Goal: Obtain resource: Obtain resource

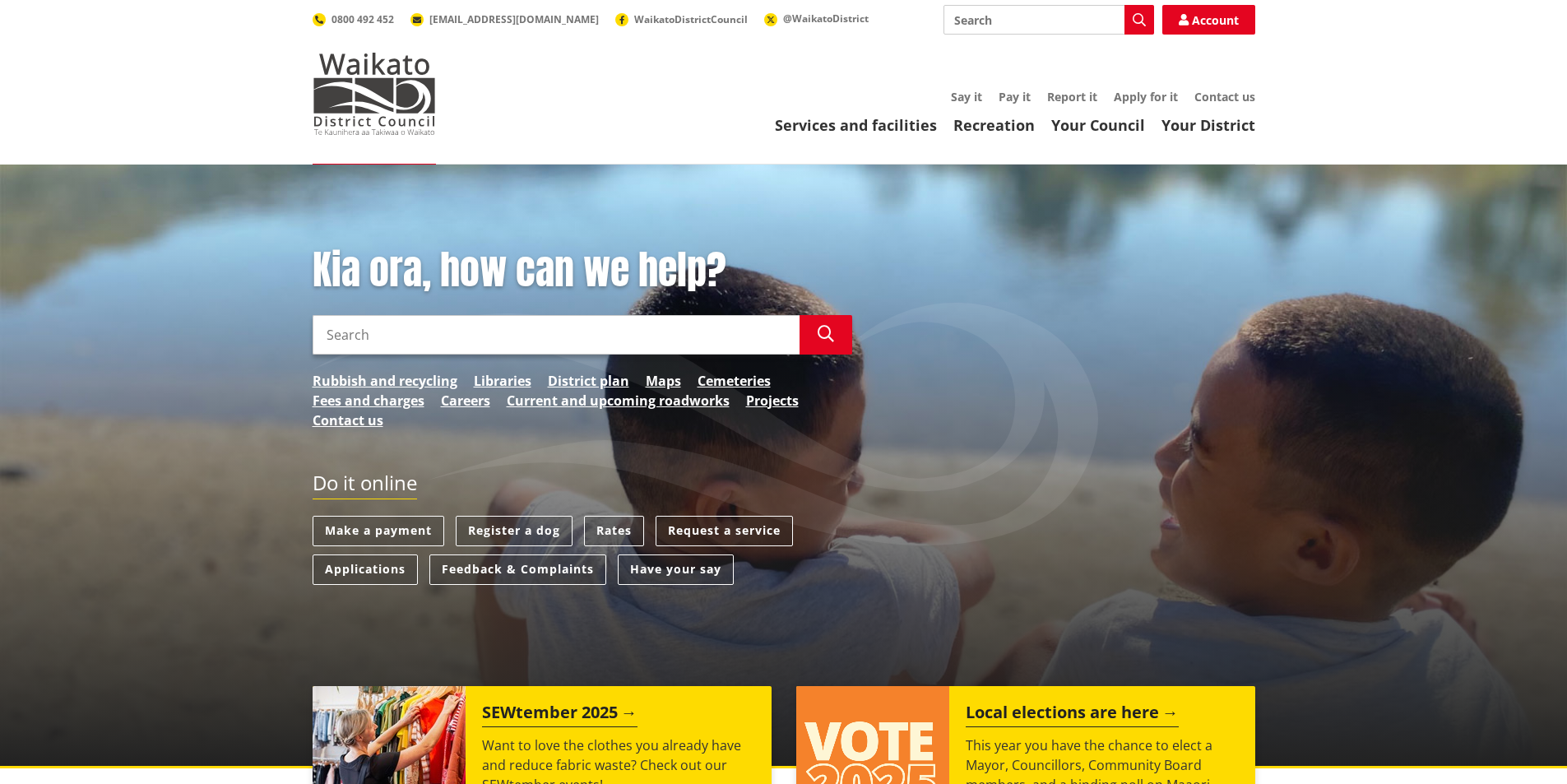
click at [478, 331] on input "Search" at bounding box center [556, 335] width 487 height 39
type input "B"
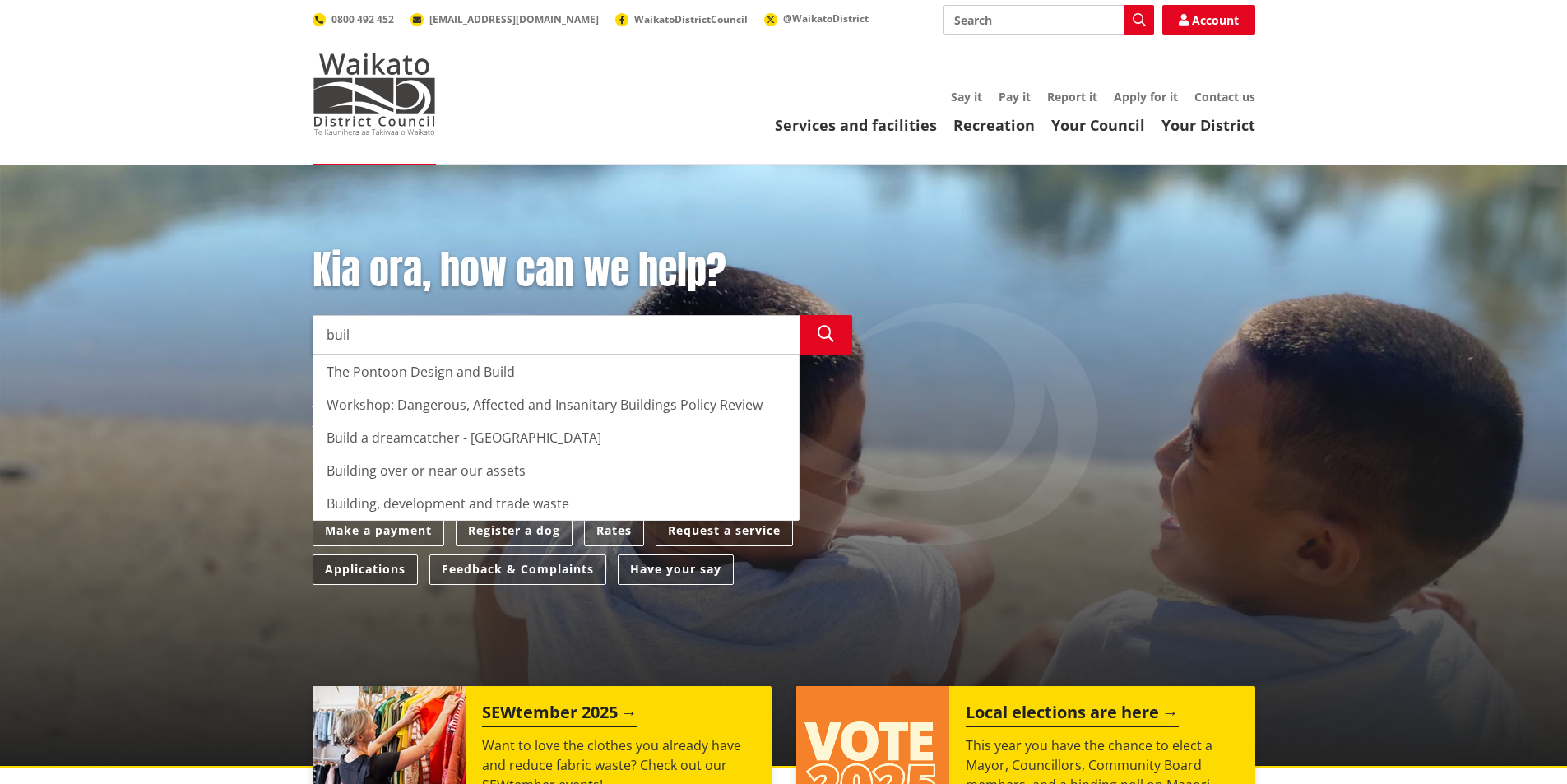
type input "buil"
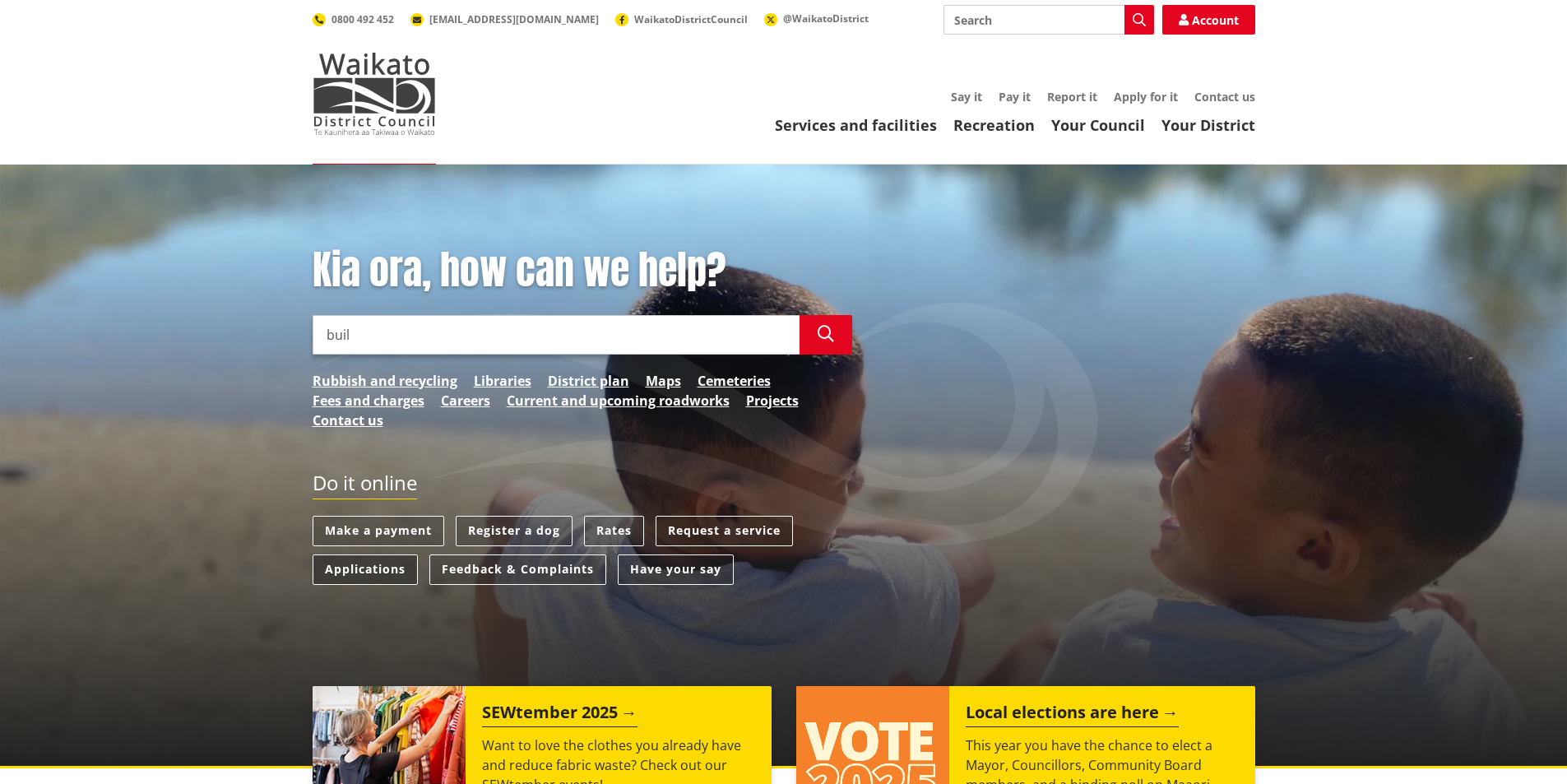
click at [401, 563] on link "Applications" at bounding box center [365, 569] width 106 height 30
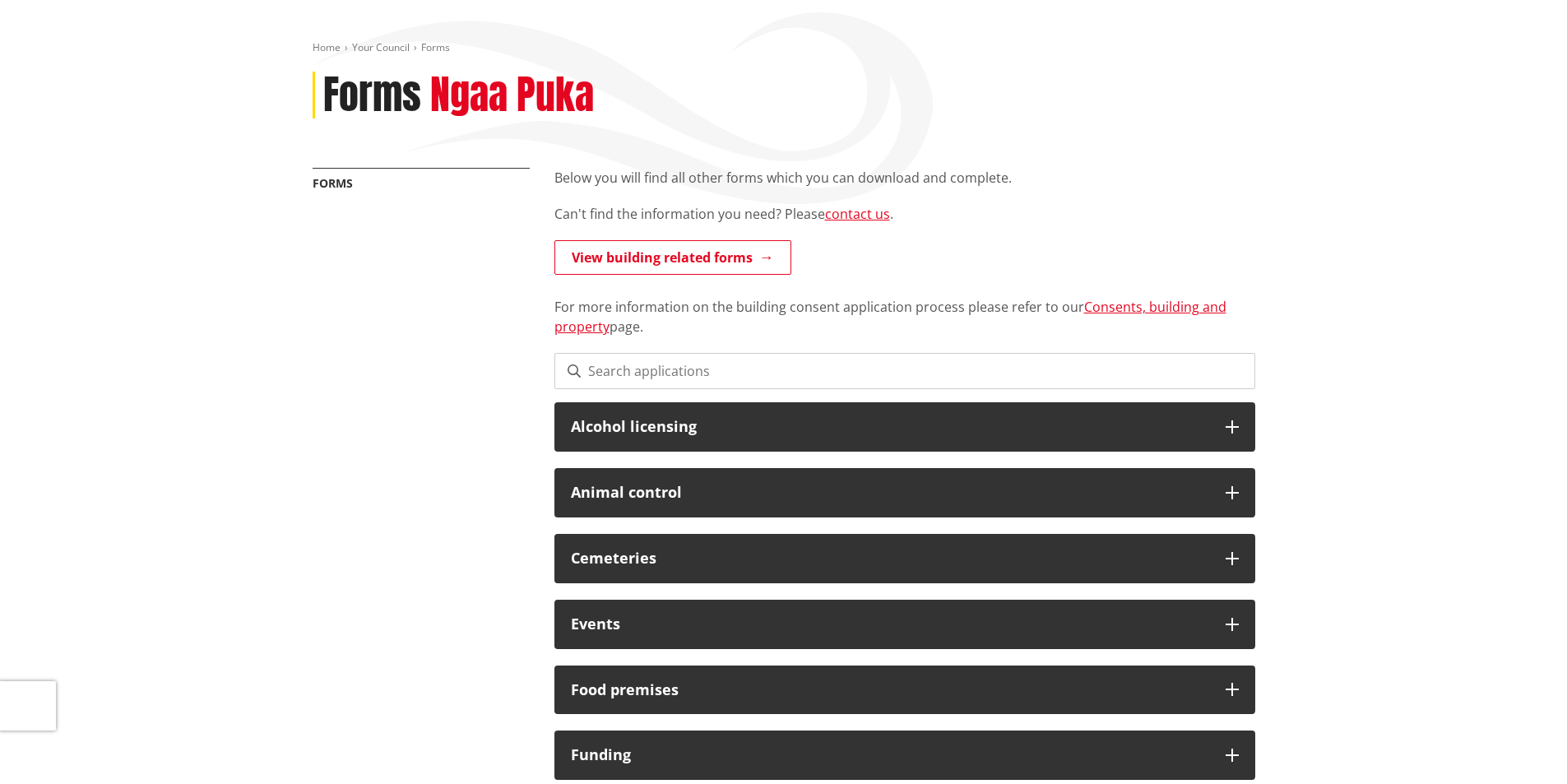
scroll to position [82, 0]
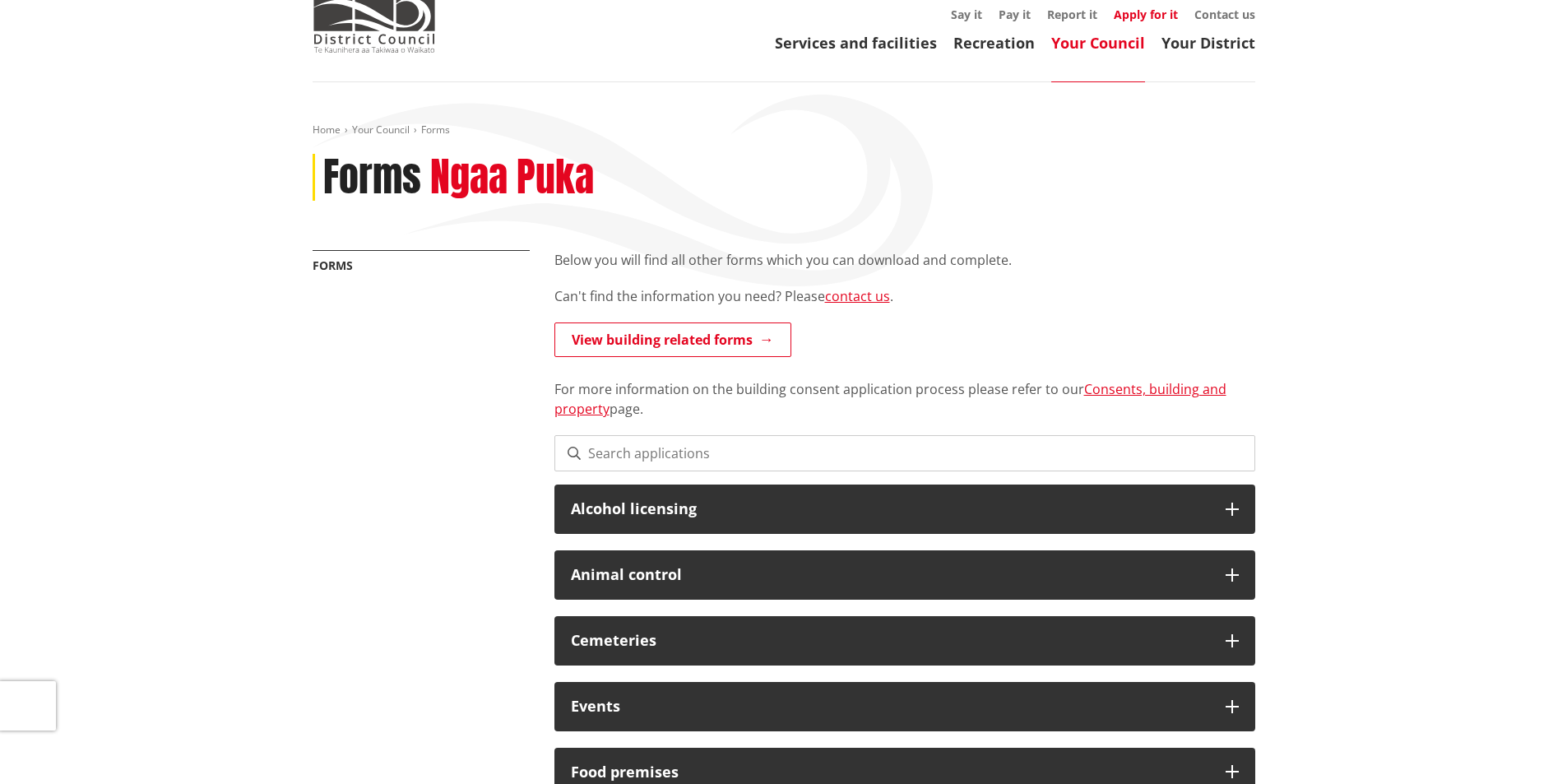
click at [1149, 14] on link "Apply for it" at bounding box center [1146, 15] width 64 height 15
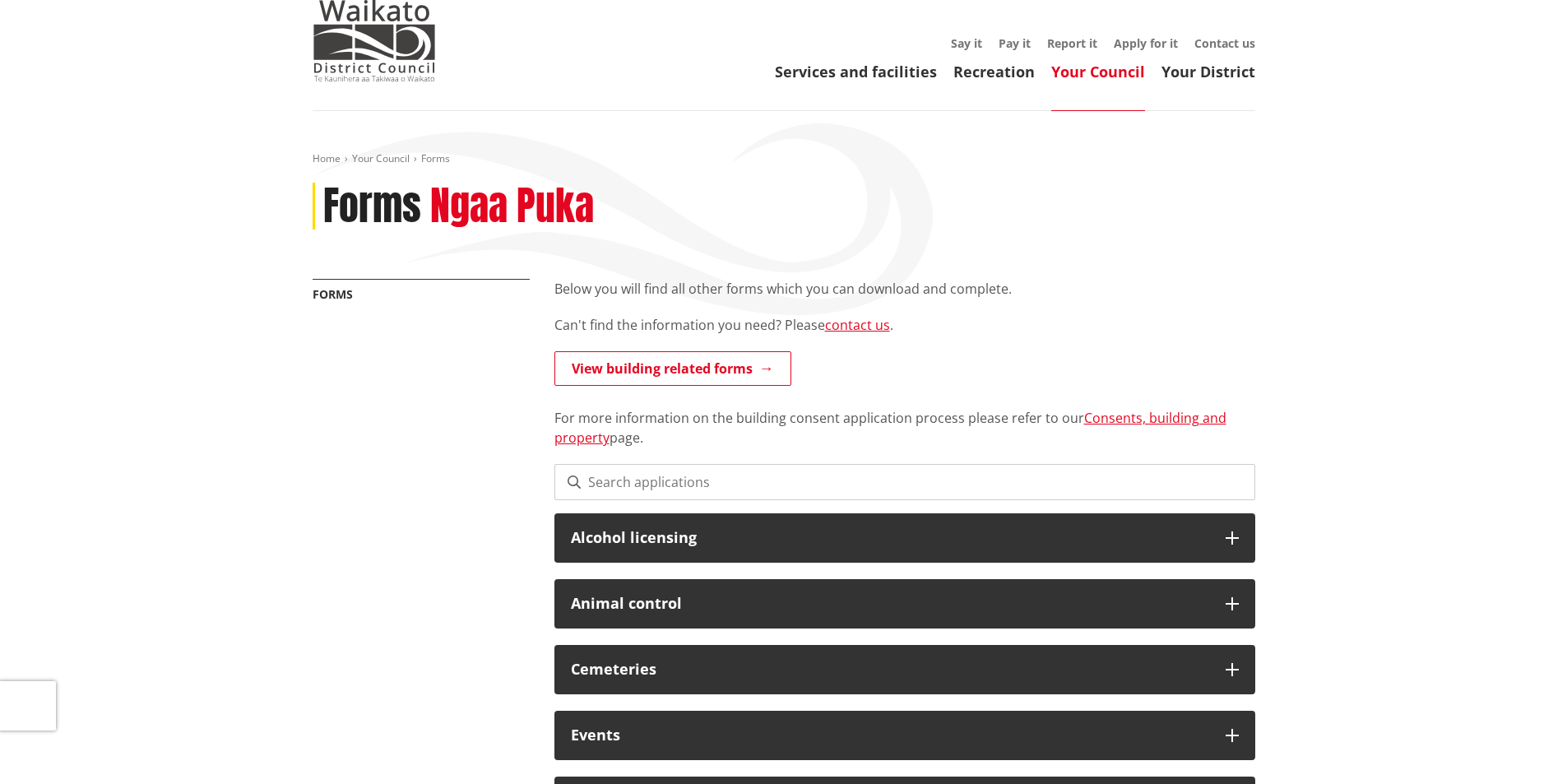
scroll to position [82, 0]
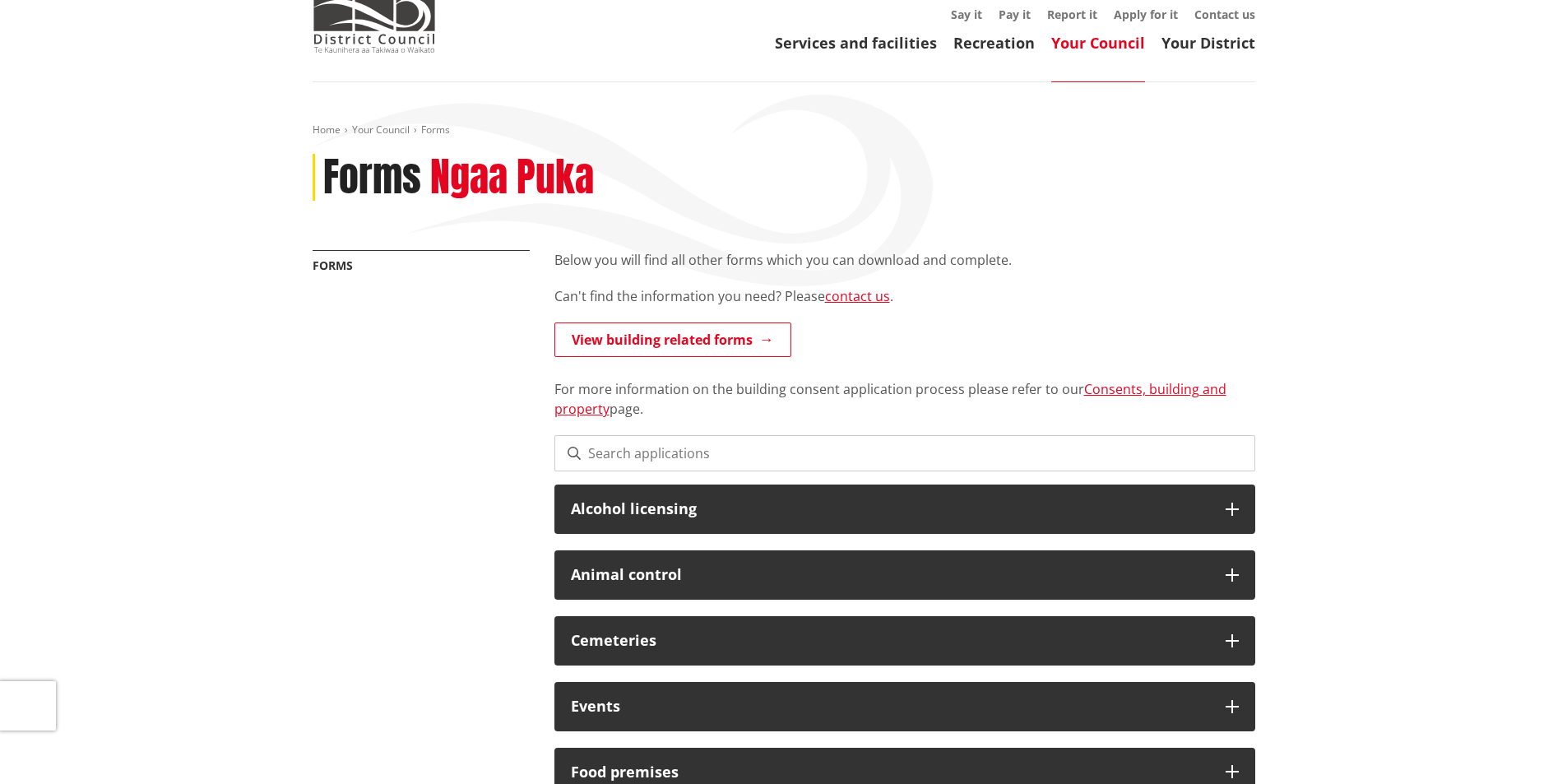
click at [697, 456] on input at bounding box center [905, 453] width 701 height 36
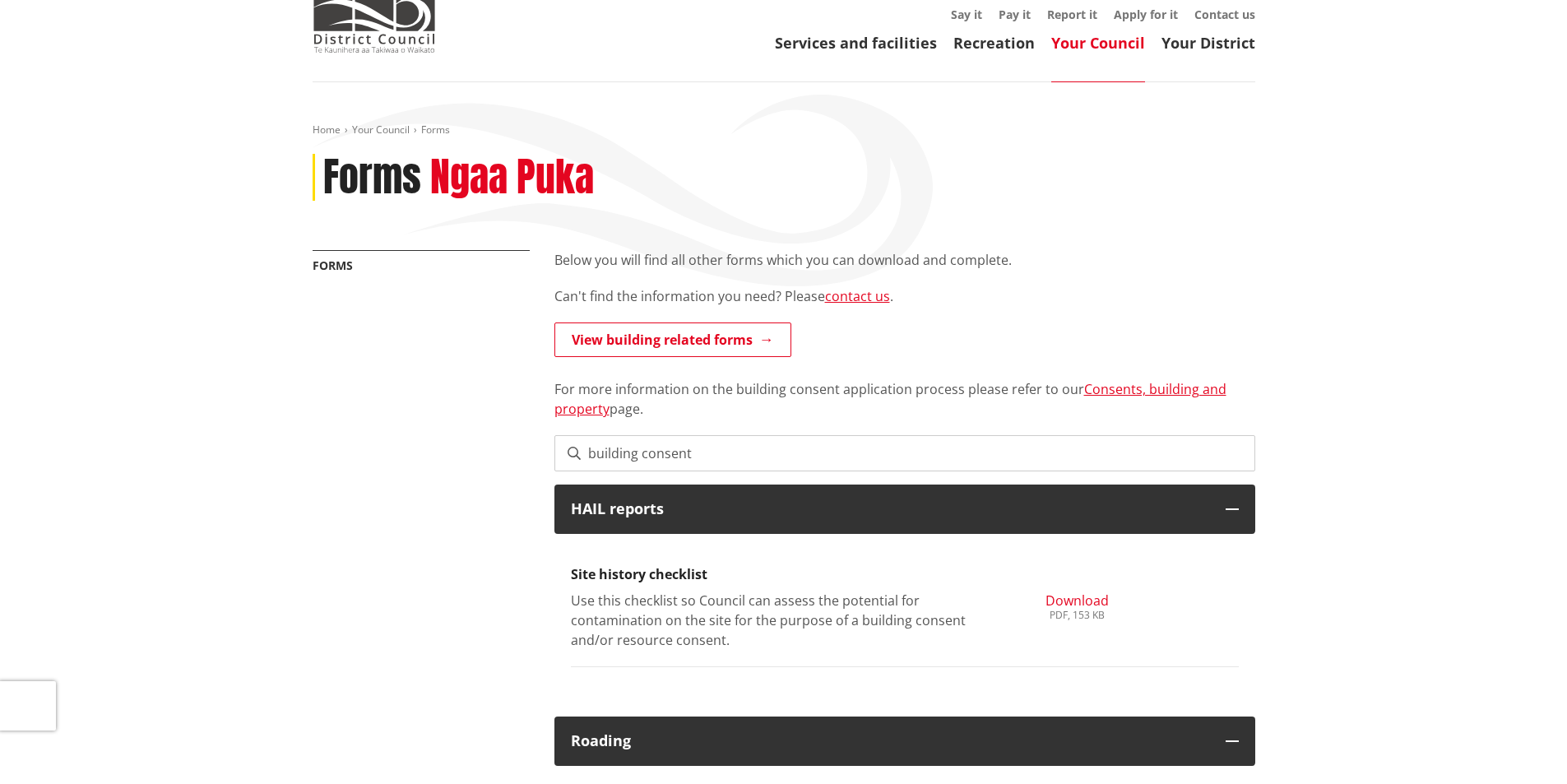
type input "building consent"
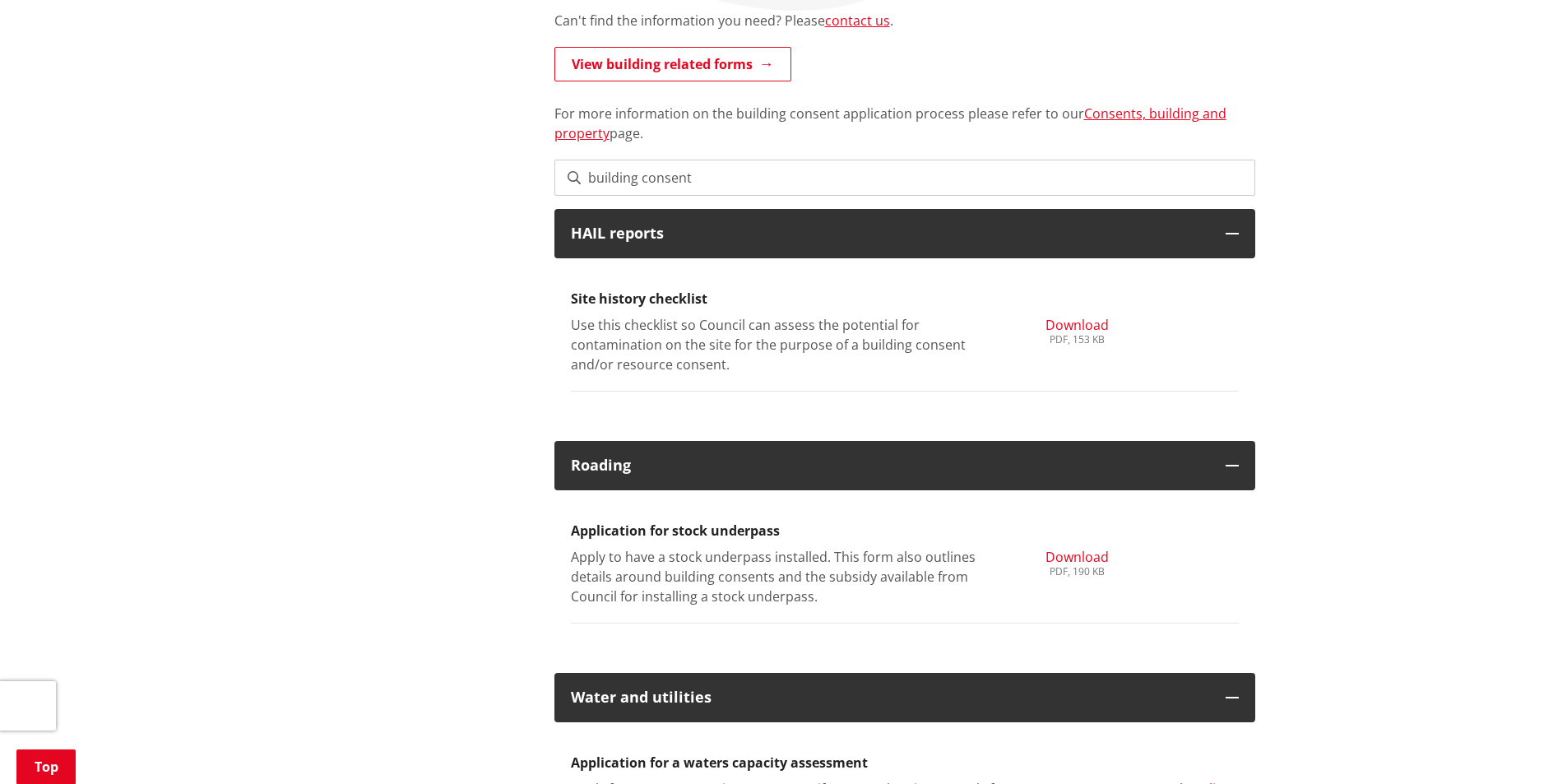
scroll to position [329, 0]
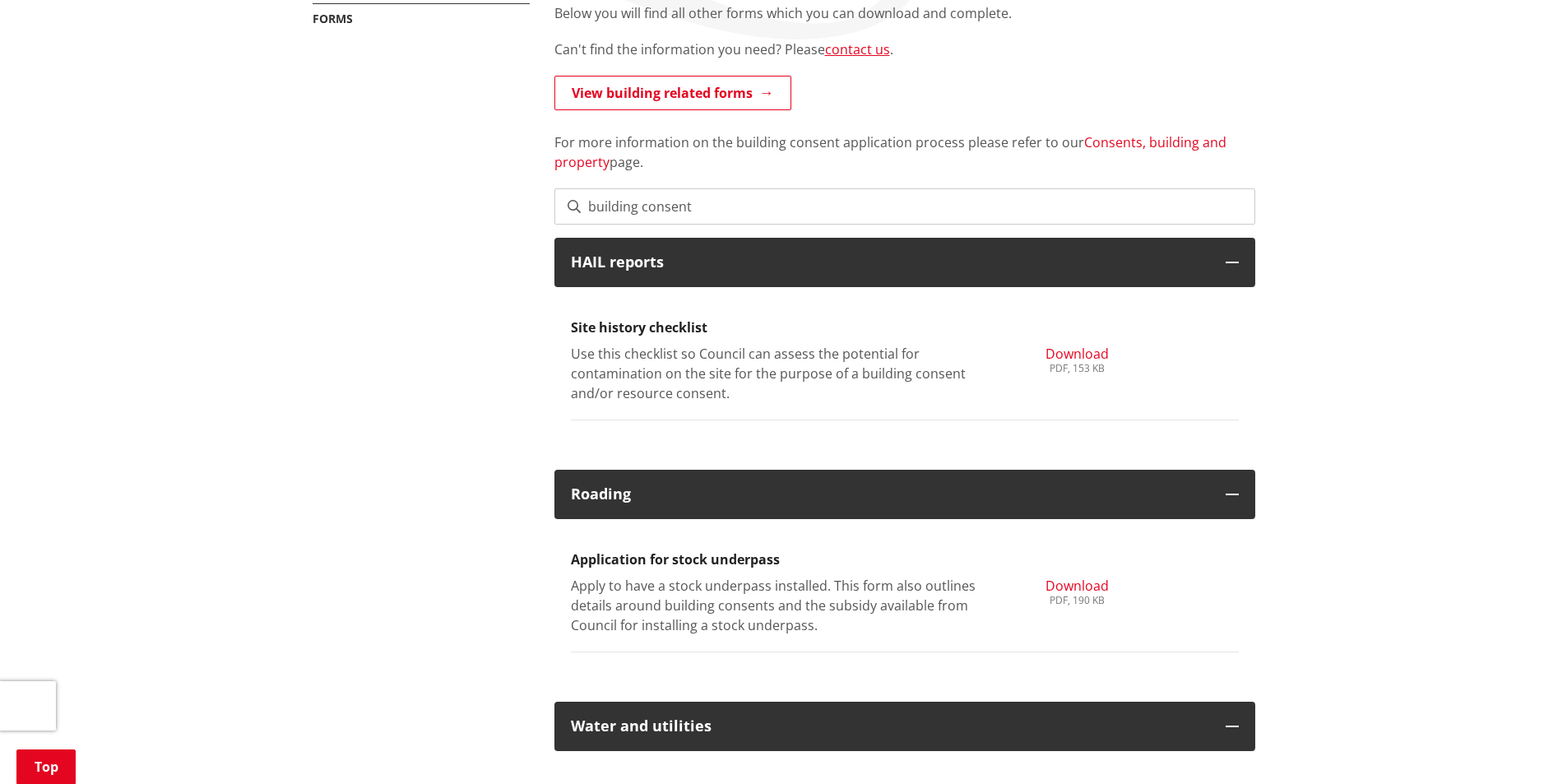
click at [1148, 150] on link "Consents, building and property" at bounding box center [890, 152] width 672 height 38
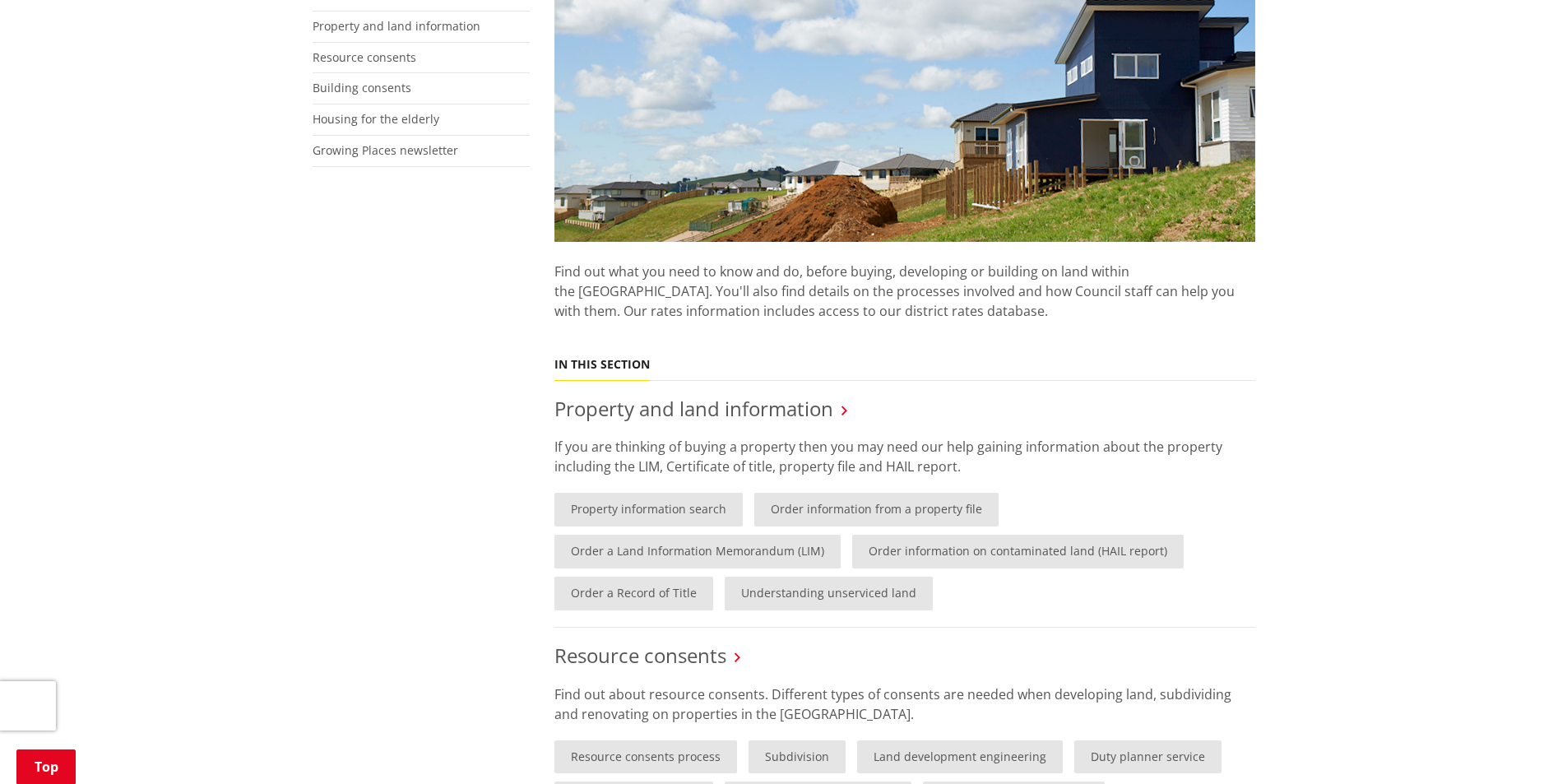
scroll to position [329, 0]
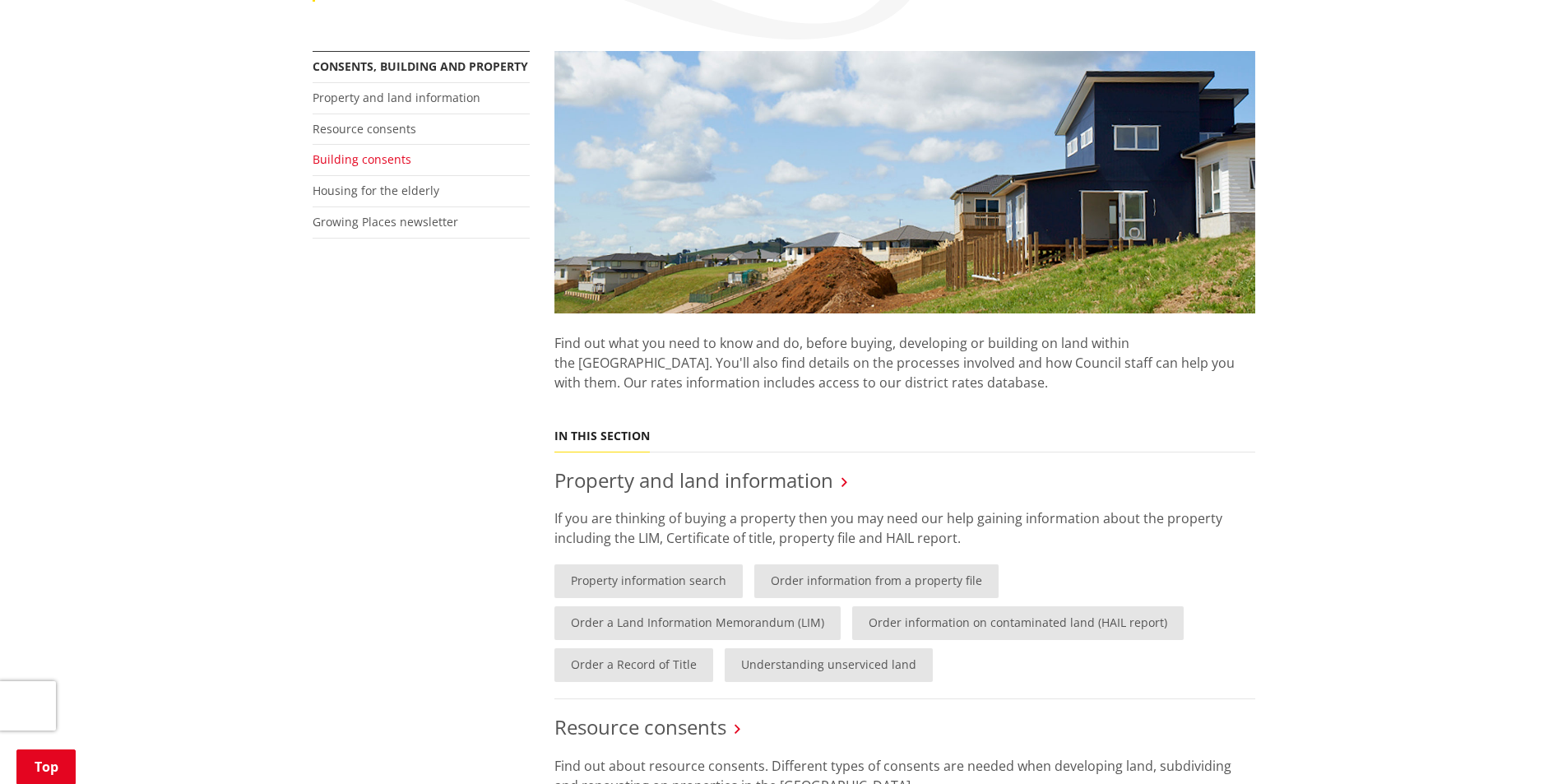
click at [370, 163] on link "Building consents" at bounding box center [361, 159] width 99 height 15
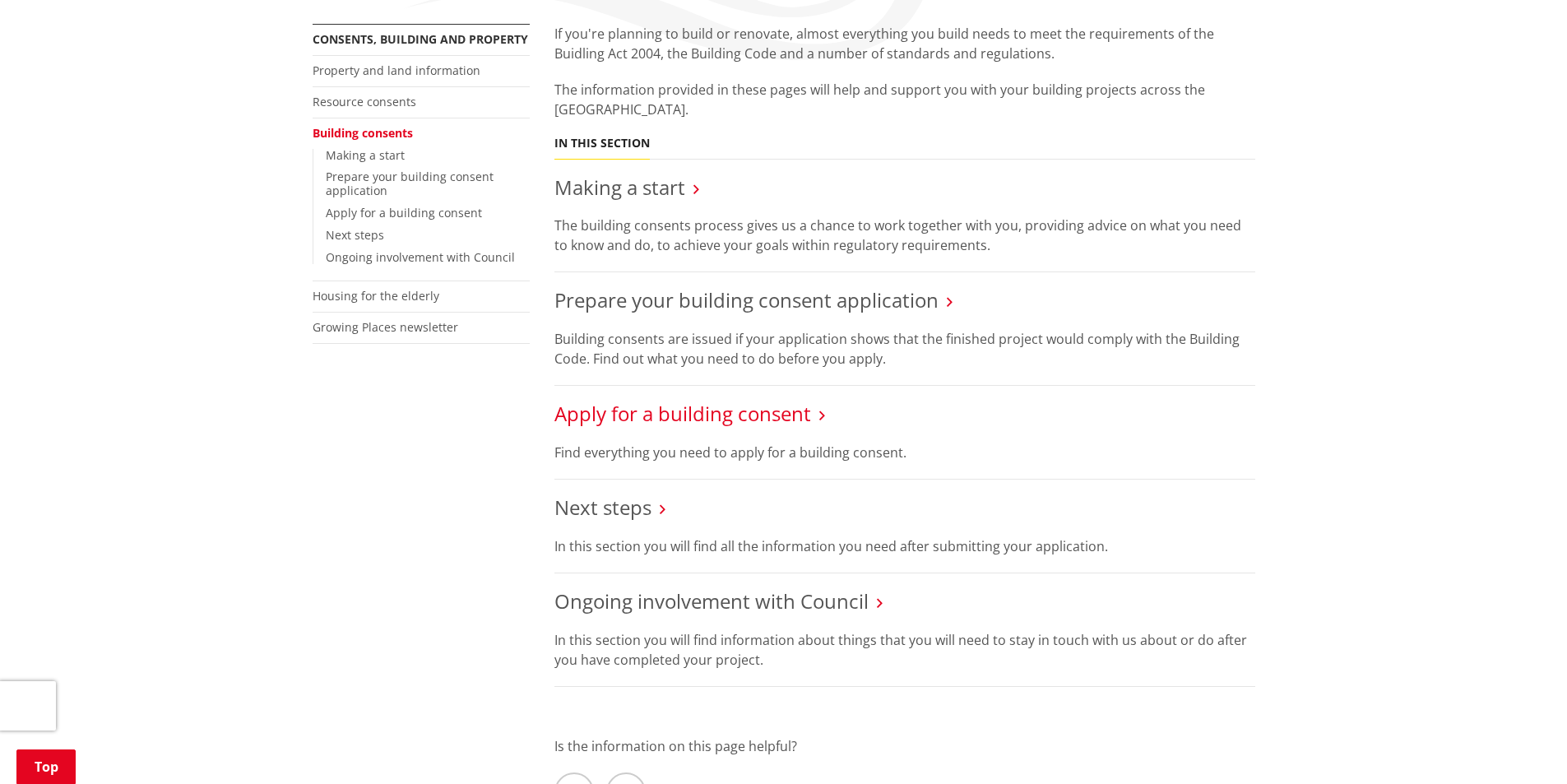
scroll to position [411, 0]
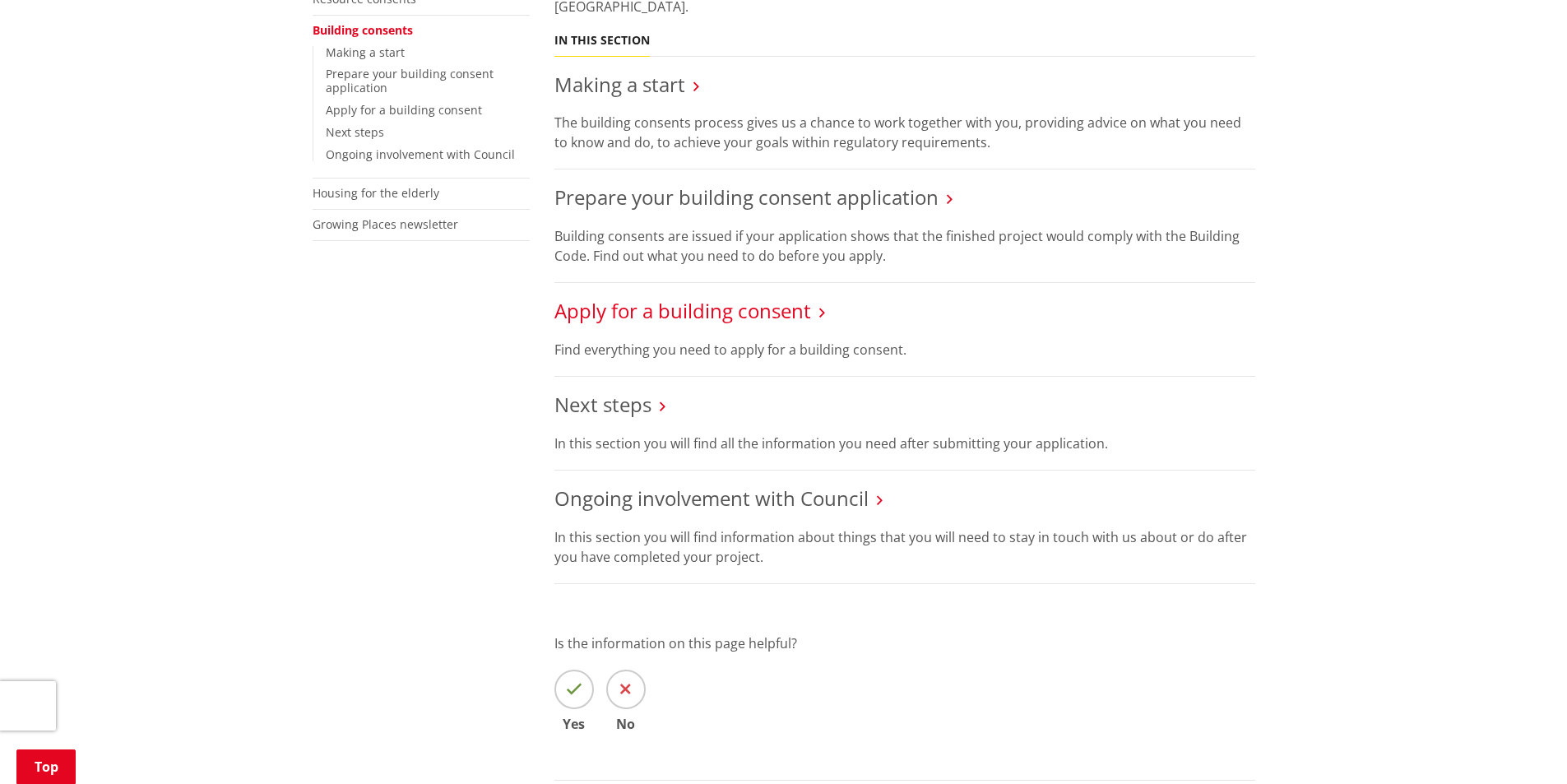
click at [713, 312] on link "Apply for a building consent" at bounding box center [682, 311] width 257 height 27
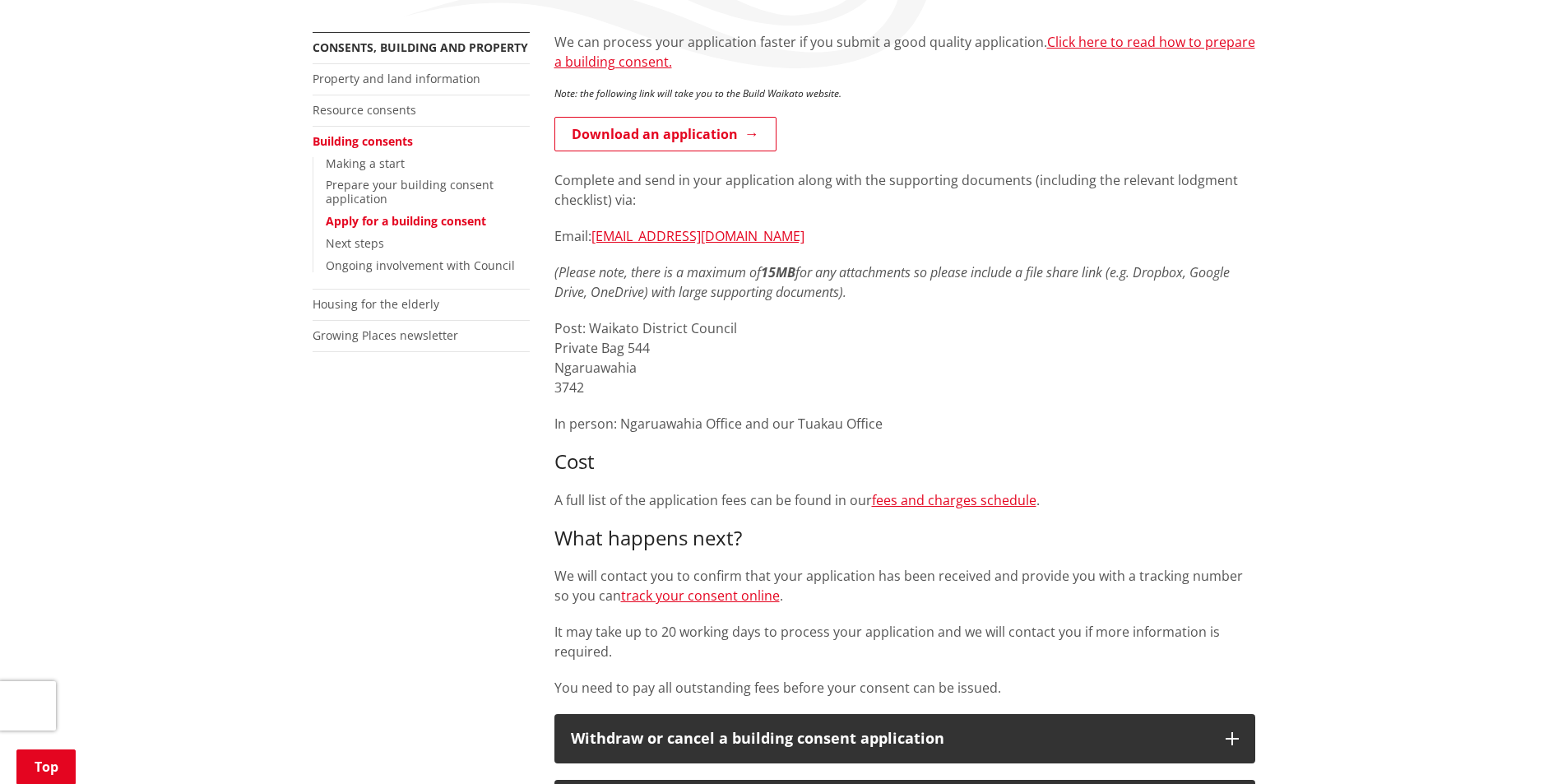
scroll to position [329, 0]
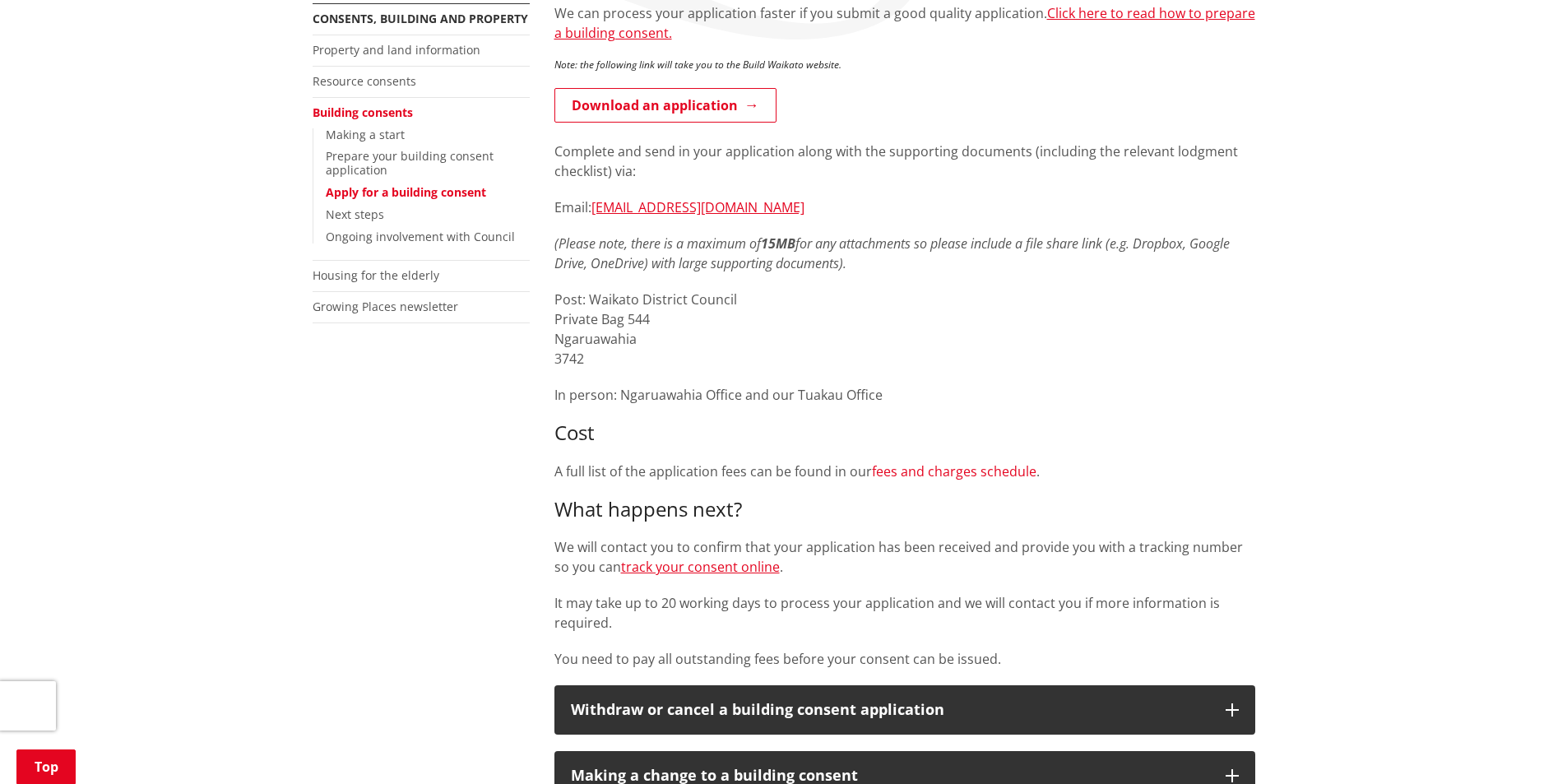
click at [936, 473] on link "fees and charges schedule" at bounding box center [954, 471] width 165 height 18
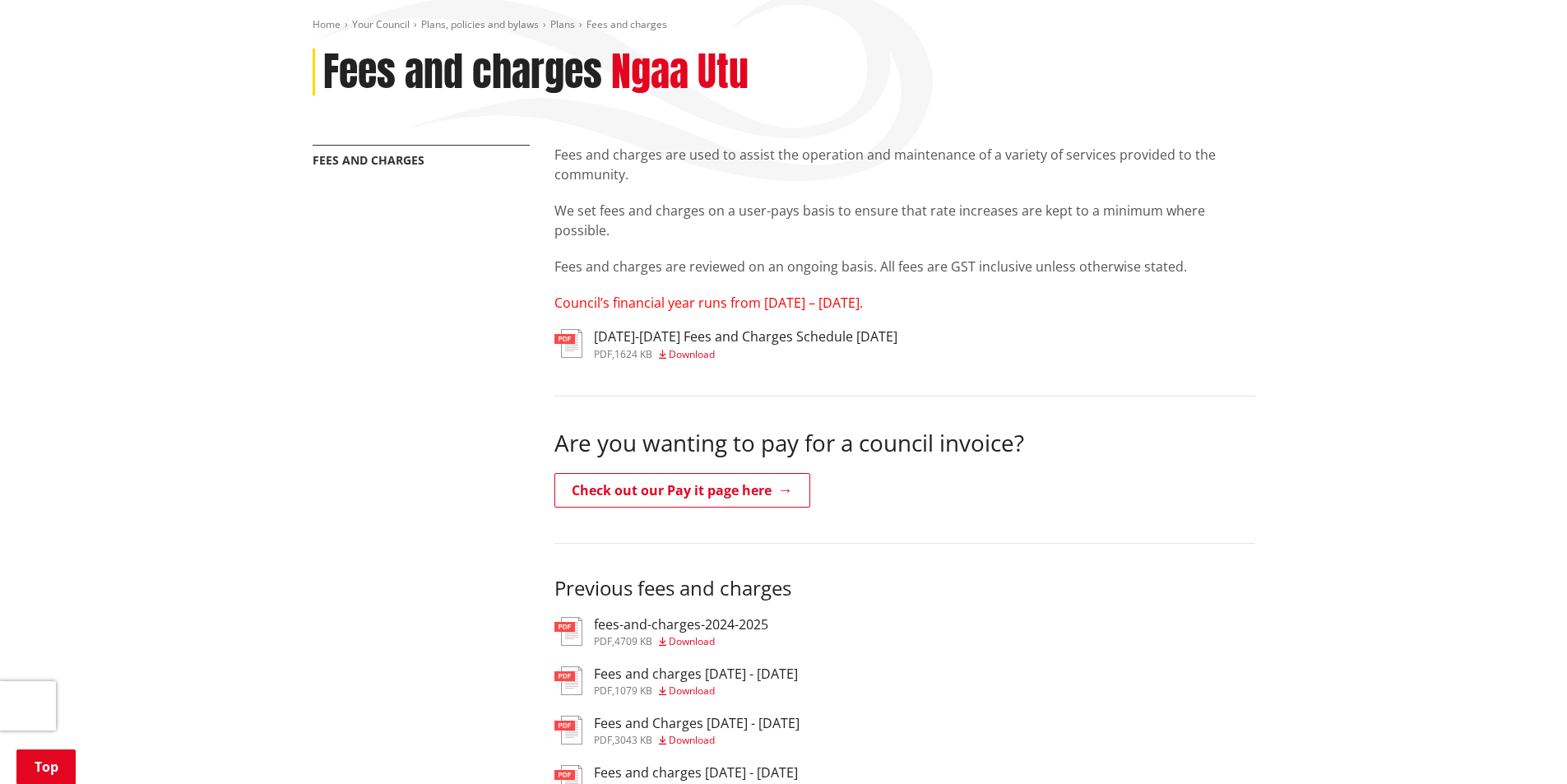
scroll to position [165, 0]
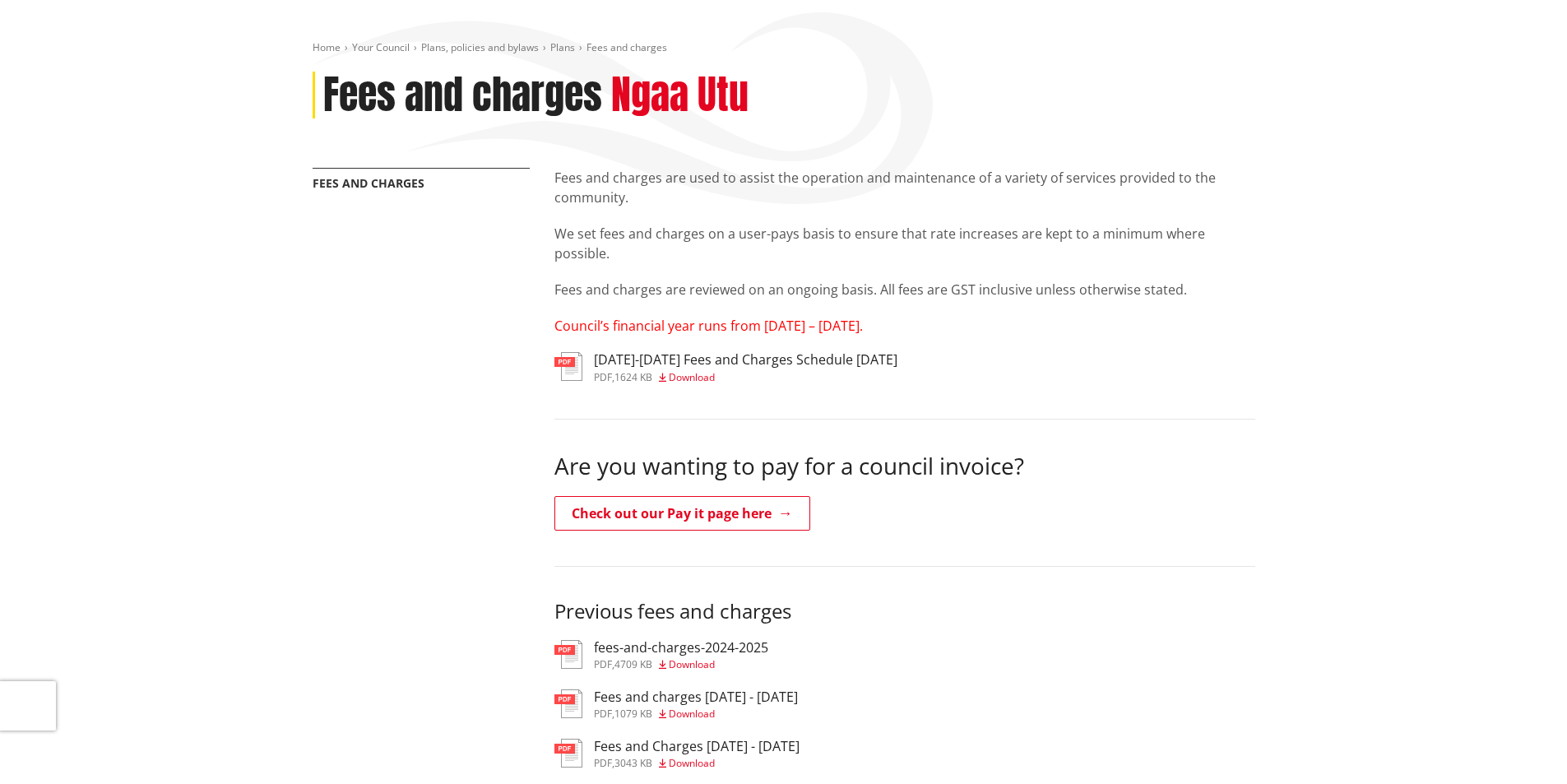
click at [697, 378] on span "Download" at bounding box center [692, 377] width 46 height 14
